Goal: Task Accomplishment & Management: Use online tool/utility

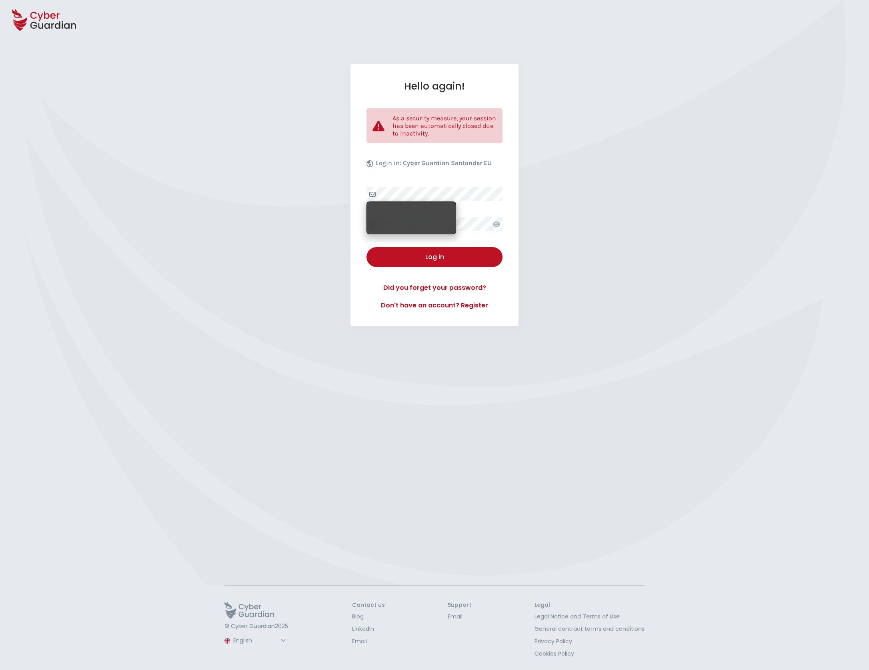
select select "English"
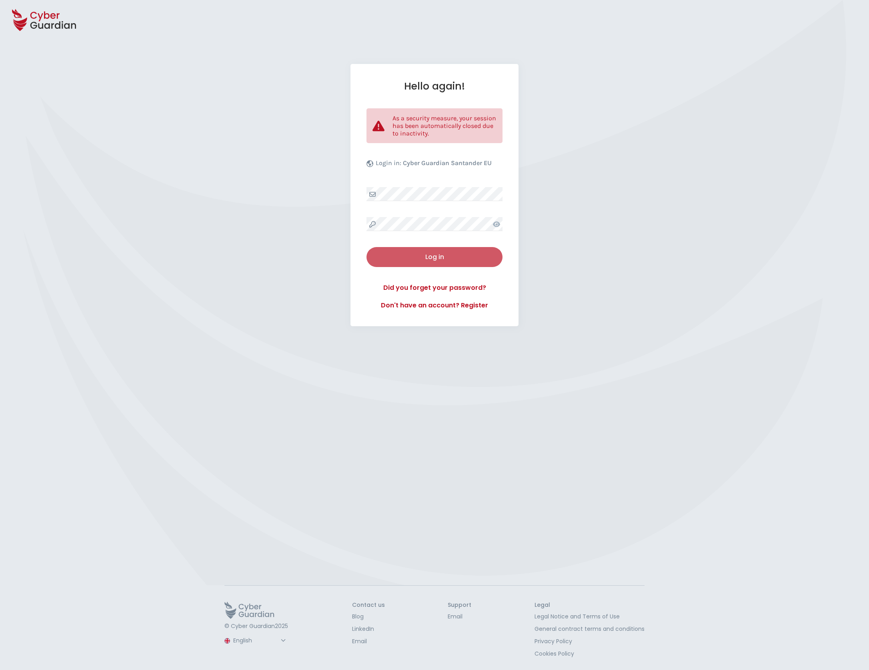
click at [447, 259] on div "Log in" at bounding box center [434, 257] width 124 height 10
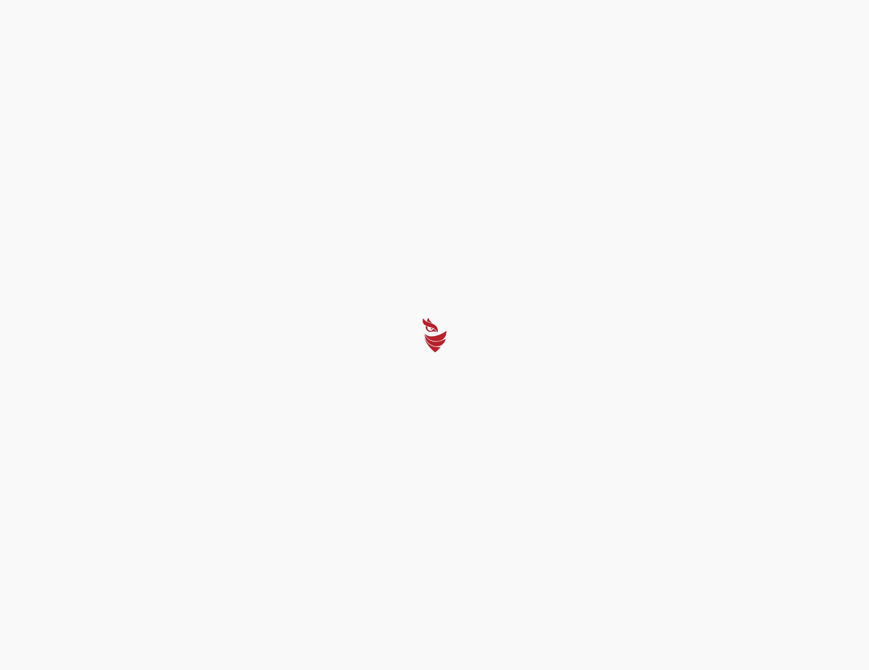
select select "English"
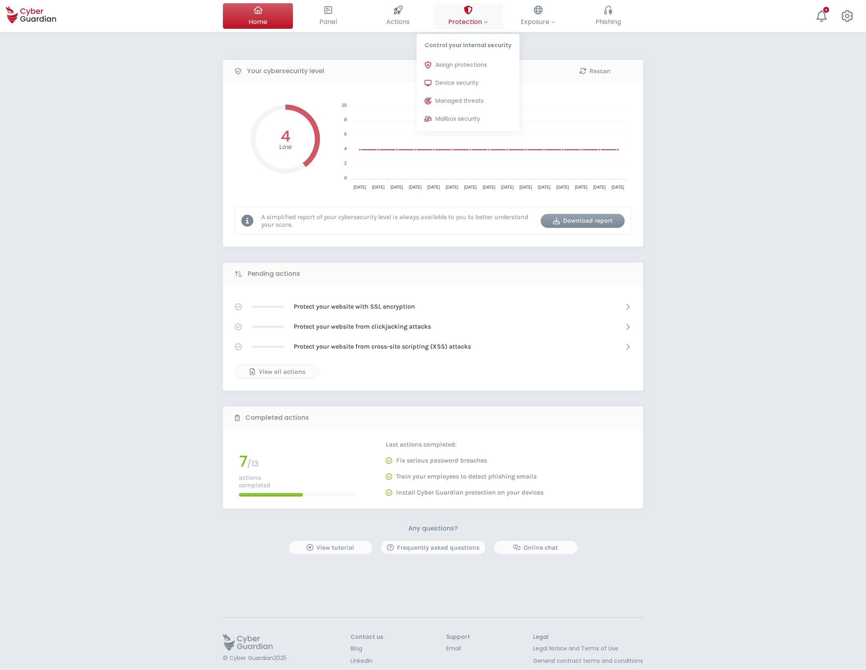
click at [472, 22] on span "Protection" at bounding box center [468, 22] width 40 height 10
click at [465, 82] on span "Device security" at bounding box center [456, 83] width 43 height 8
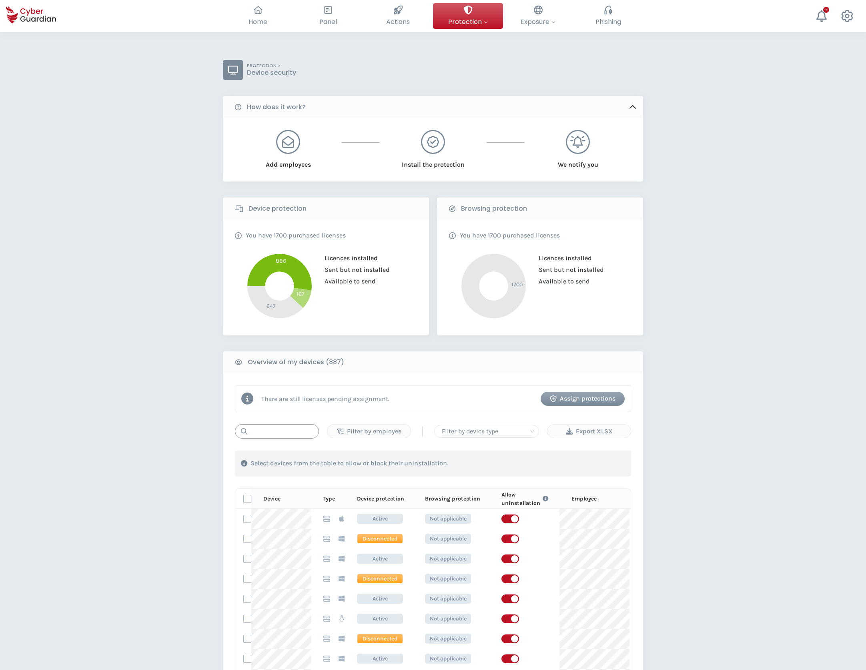
click at [293, 433] on input "text" at bounding box center [277, 431] width 84 height 14
click at [588, 396] on div "Assign protections" at bounding box center [582, 399] width 72 height 10
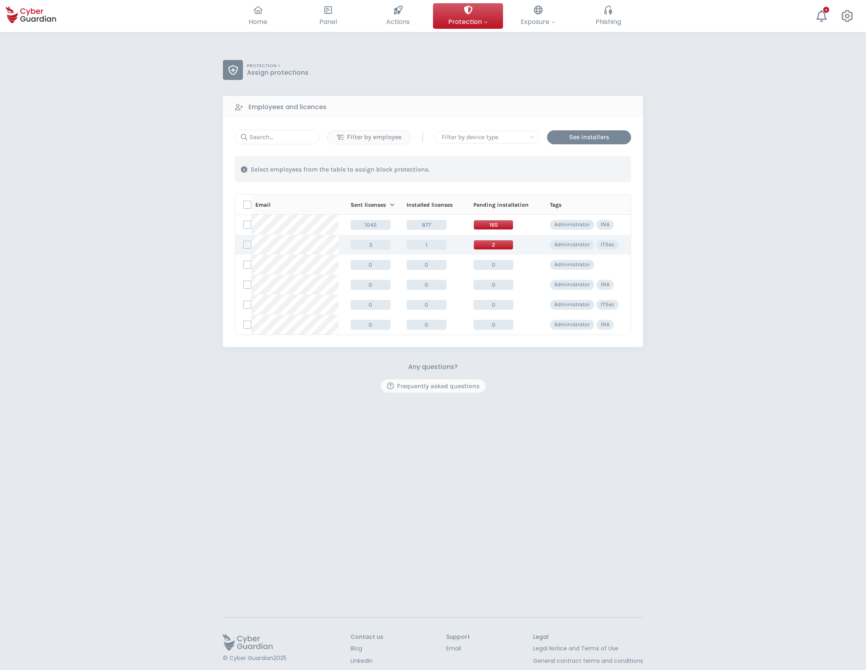
click at [246, 245] on label at bounding box center [247, 245] width 8 height 8
click at [244, 245] on input "checkbox" at bounding box center [244, 244] width 0 height 7
click at [590, 173] on div "Assign protections" at bounding box center [584, 170] width 67 height 10
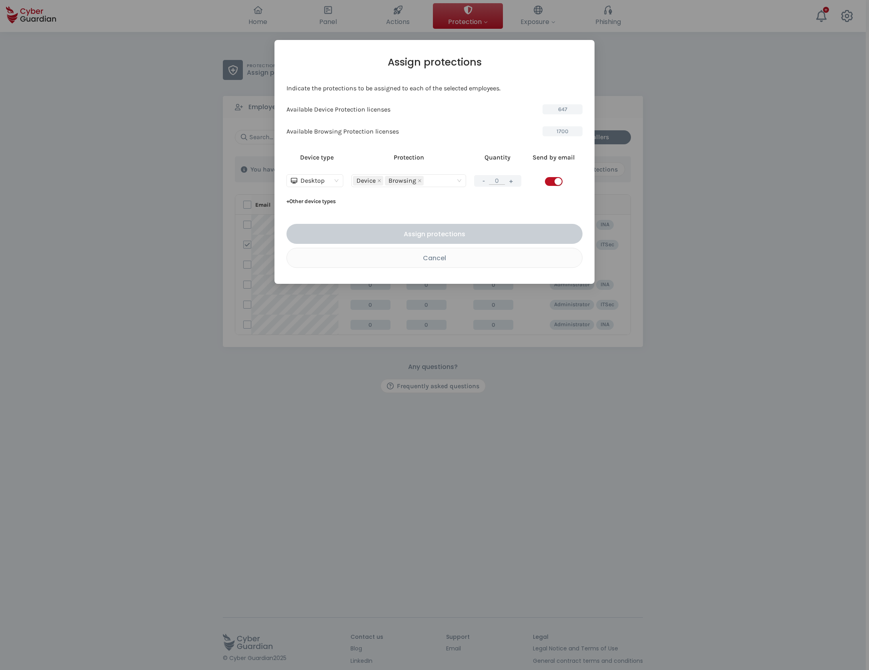
click at [336, 181] on span "Desktop" at bounding box center [315, 181] width 48 height 12
click at [312, 211] on div "Server" at bounding box center [315, 209] width 44 height 9
click at [498, 179] on input "0" at bounding box center [495, 181] width 16 height 8
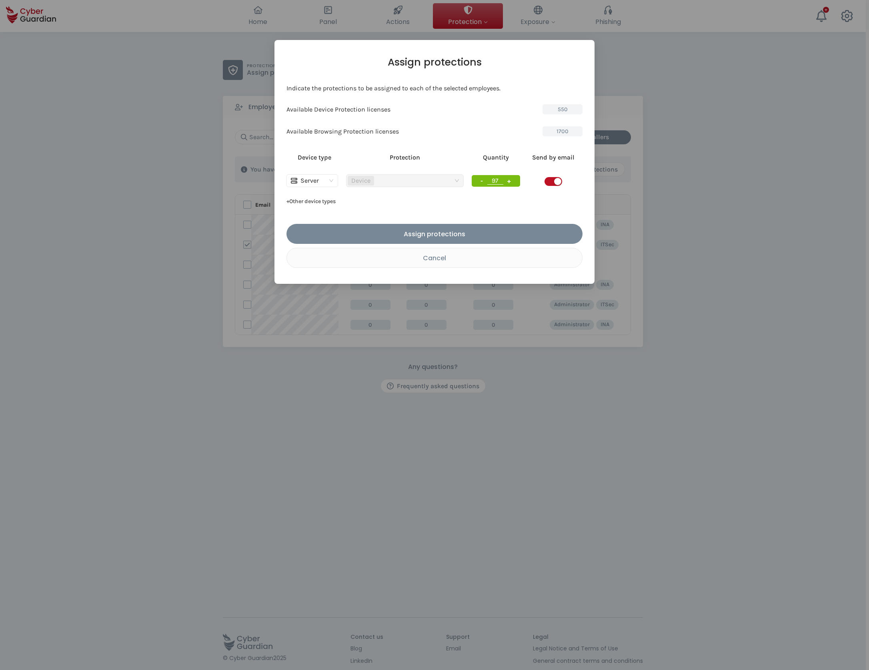
type input "97"
click at [315, 202] on button "+ Other device types" at bounding box center [310, 201] width 49 height 13
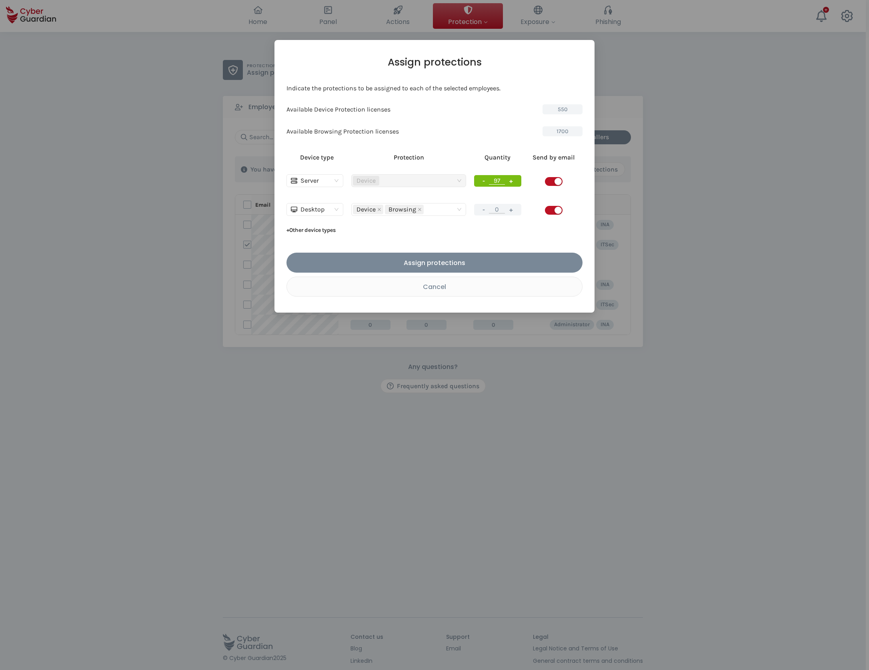
click at [556, 210] on div "button" at bounding box center [557, 210] width 7 height 7
click at [336, 210] on span "Desktop" at bounding box center [315, 210] width 48 height 12
click at [476, 226] on div "Device type Protection Quantity Send by email Server Device - 97 + Desktop Devi…" at bounding box center [434, 192] width 296 height 88
click at [445, 286] on div "Cancel" at bounding box center [434, 287] width 283 height 10
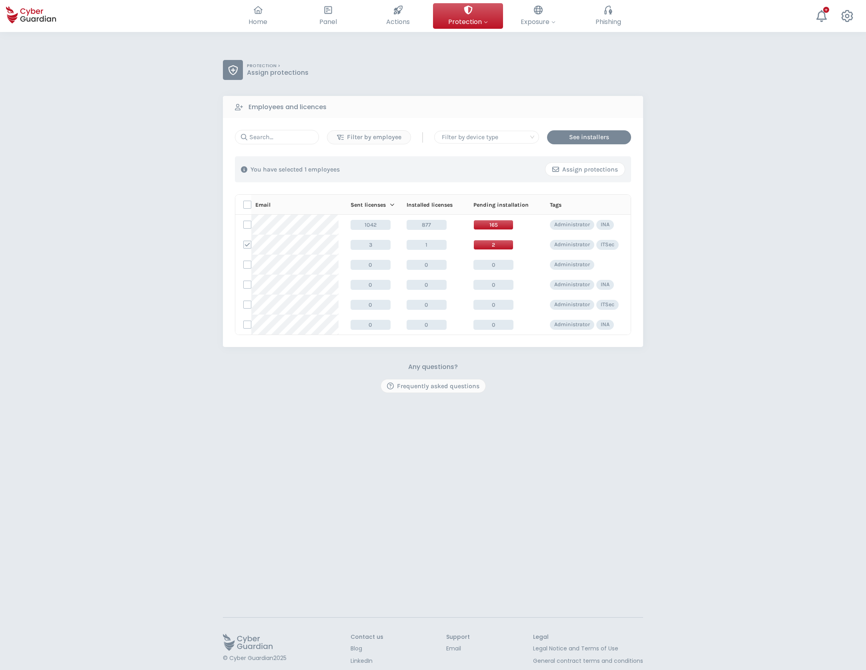
click at [585, 169] on div "Assign protections" at bounding box center [584, 170] width 67 height 10
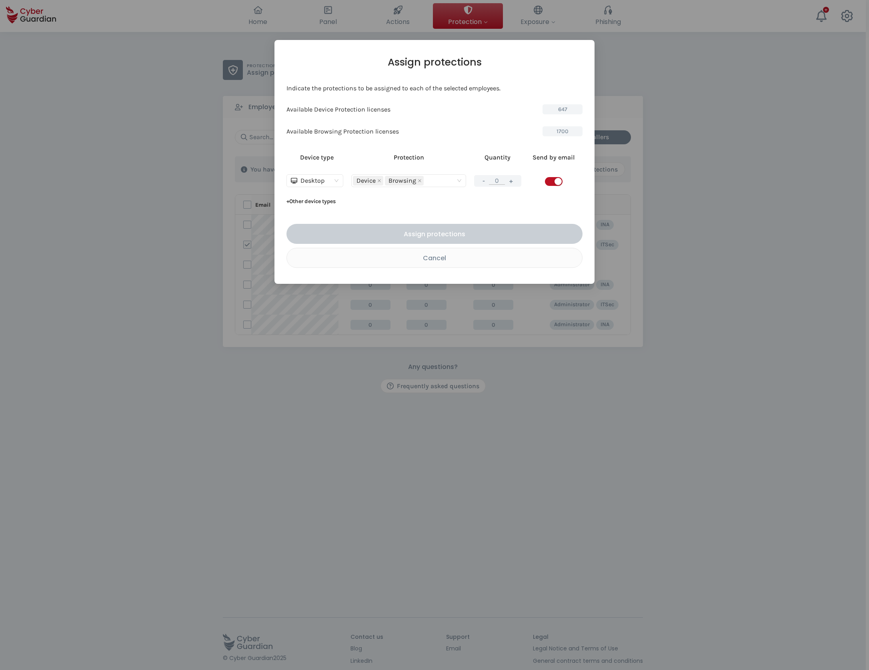
click at [334, 182] on span "Desktop" at bounding box center [315, 181] width 48 height 12
click at [314, 208] on div "Server" at bounding box center [315, 209] width 44 height 9
click at [555, 180] on div "button" at bounding box center [557, 181] width 7 height 7
click at [496, 181] on input "0" at bounding box center [495, 181] width 16 height 8
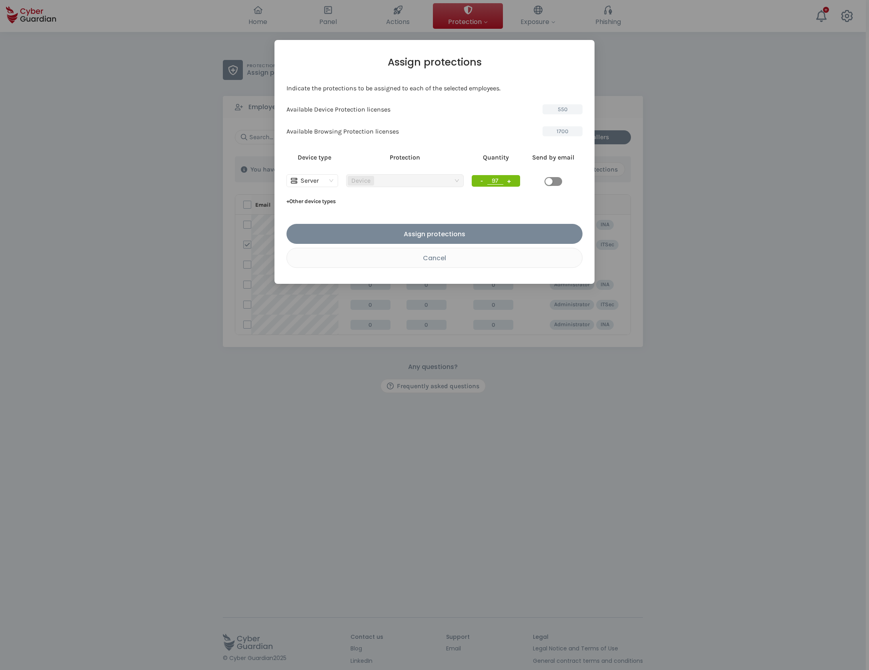
type input "97"
click at [556, 182] on span "button" at bounding box center [553, 181] width 18 height 9
click at [508, 234] on div "Assign protections" at bounding box center [434, 234] width 284 height 10
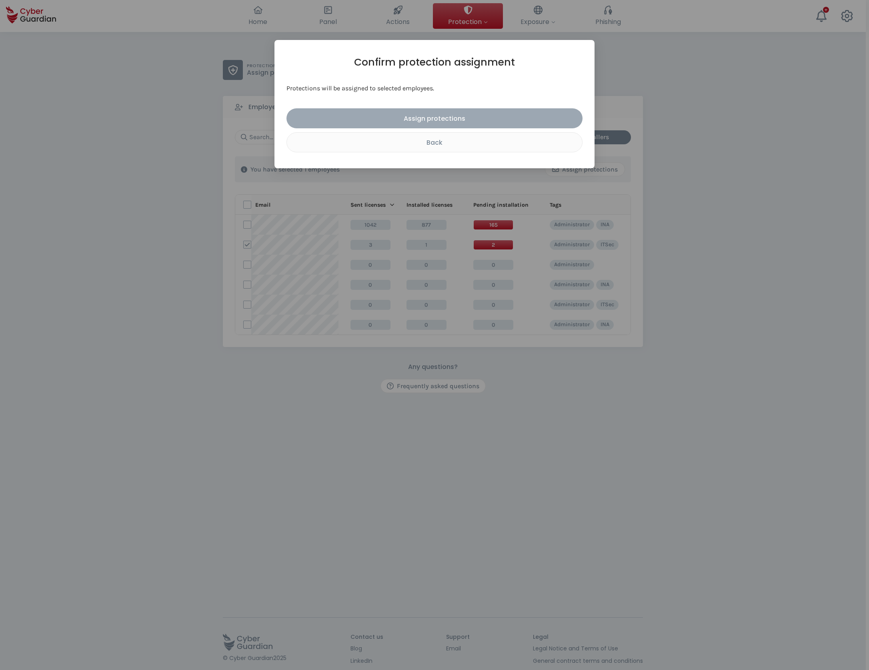
click at [432, 116] on div "Assign protections" at bounding box center [434, 119] width 284 height 10
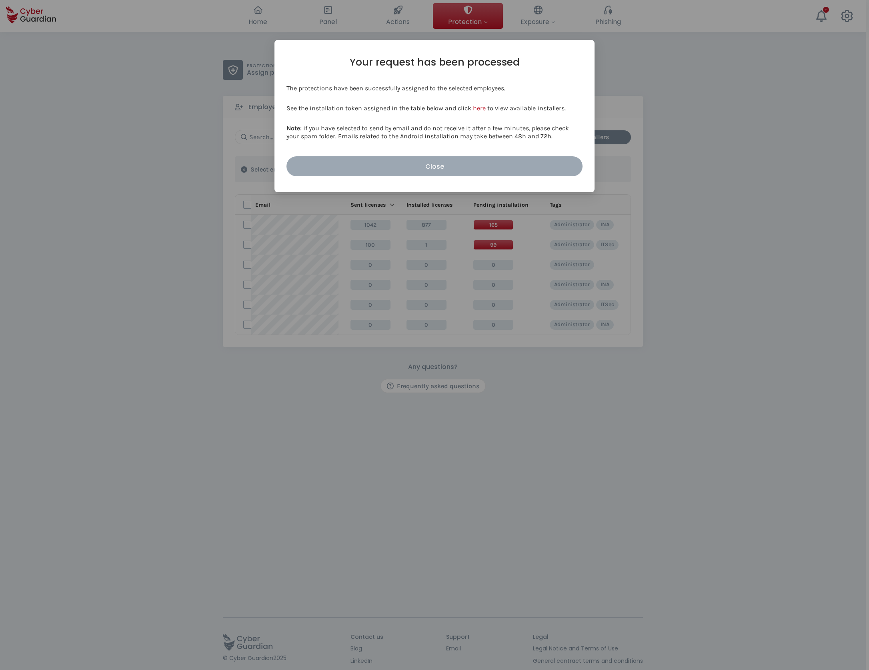
click at [440, 166] on div "Close" at bounding box center [434, 167] width 284 height 10
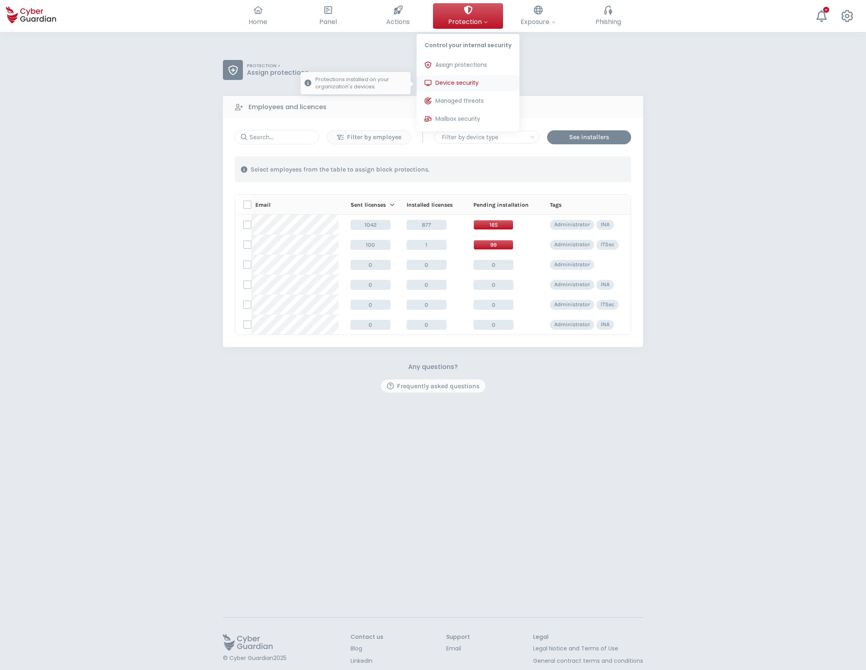
click at [468, 80] on span "Device security" at bounding box center [456, 83] width 43 height 8
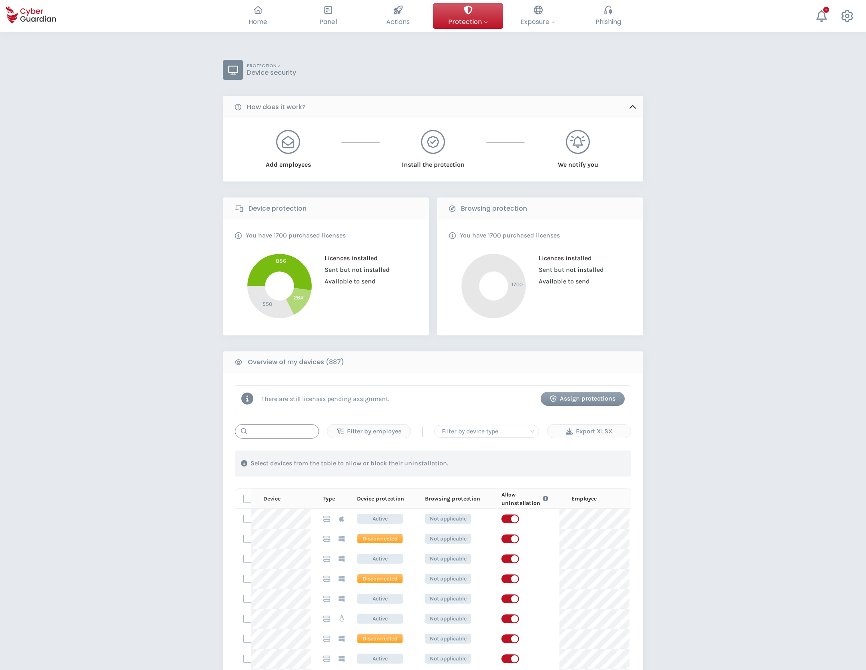
click at [293, 430] on input "text" at bounding box center [277, 431] width 84 height 14
paste input "mac6LLCX"
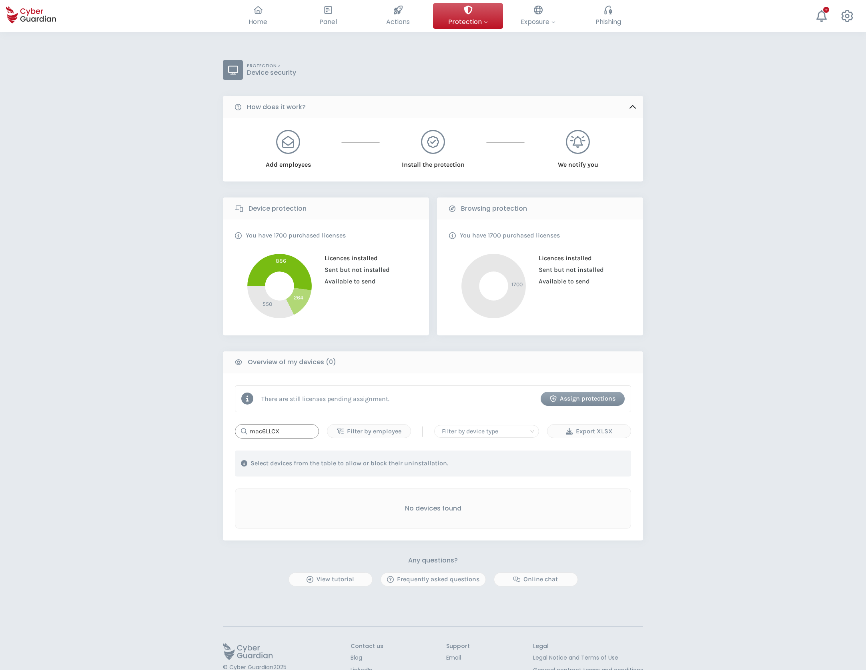
type input "mac6LLCX"
